Goal: Transaction & Acquisition: Subscribe to service/newsletter

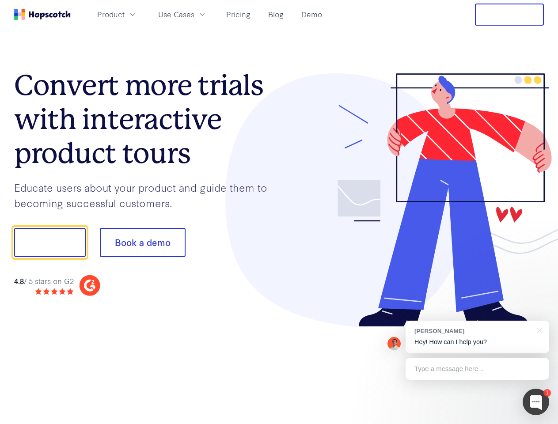
click at [279, 212] on div at bounding box center [411, 200] width 265 height 254
click at [125, 14] on span "Product" at bounding box center [110, 14] width 27 height 11
click at [194, 14] on span "Use Cases" at bounding box center [176, 14] width 36 height 11
click at [509, 15] on button "Free Trial" at bounding box center [509, 15] width 69 height 22
click at [49, 242] on button "Show me!" at bounding box center [50, 242] width 72 height 29
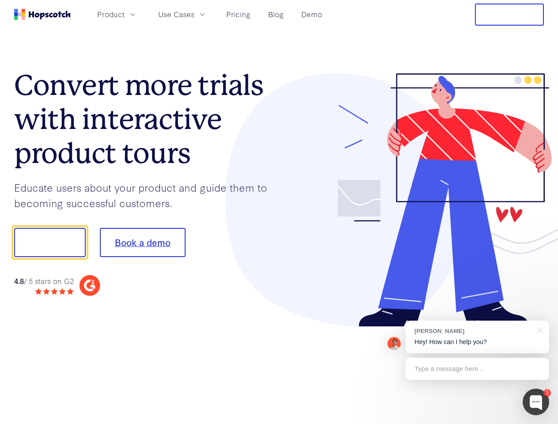
click at [142, 242] on button "Book a demo" at bounding box center [143, 242] width 86 height 29
click at [536, 402] on div at bounding box center [535, 402] width 26 height 26
click at [477, 337] on div "[PERSON_NAME] Hey! How can I help you?" at bounding box center [477, 337] width 144 height 33
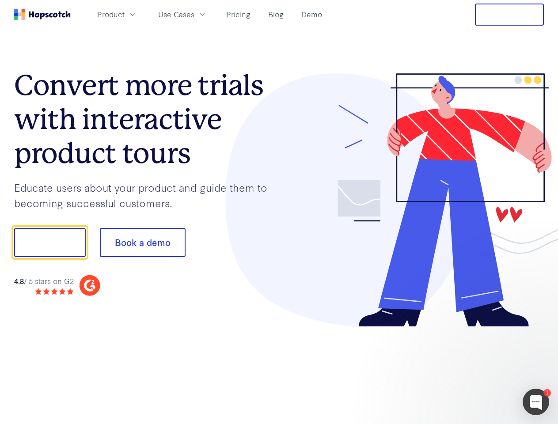
click at [538, 329] on div at bounding box center [466, 241] width 166 height 295
click at [477, 369] on div at bounding box center [466, 241] width 166 height 295
